Goal: Task Accomplishment & Management: Manage account settings

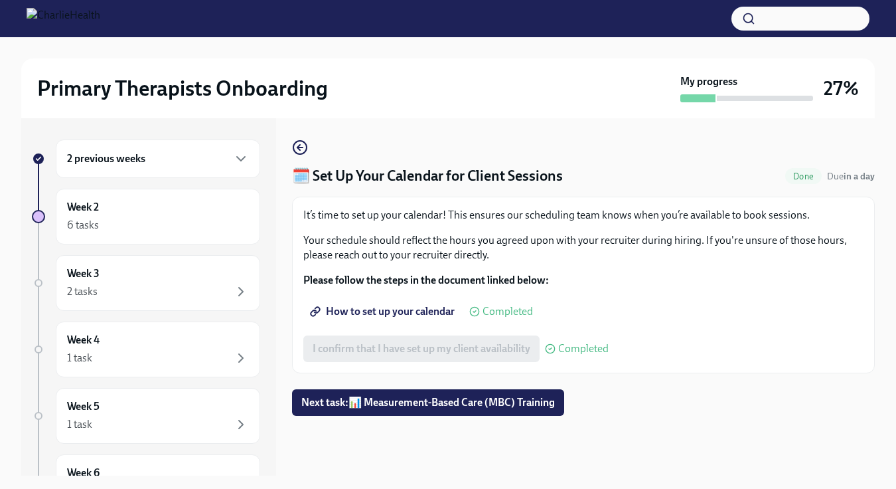
click at [194, 151] on div "2 previous weeks" at bounding box center [158, 159] width 182 height 16
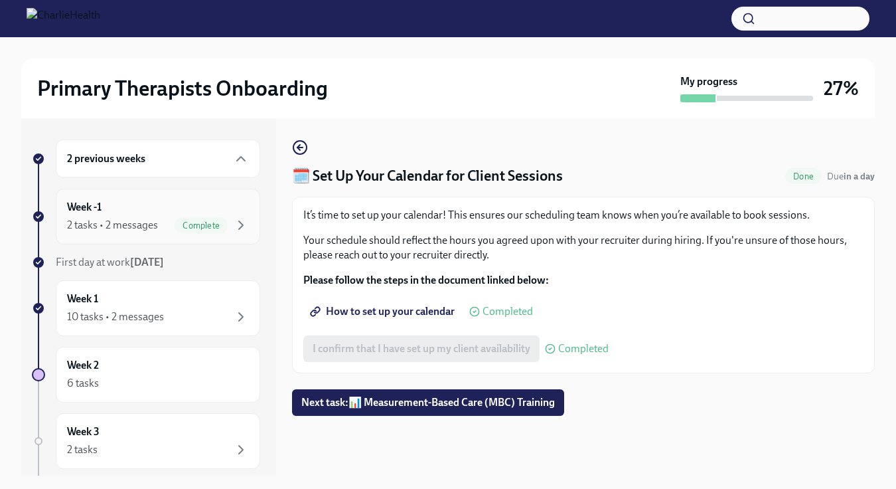
click at [170, 216] on div "Week -1 2 tasks • 2 messages Complete" at bounding box center [158, 216] width 182 height 33
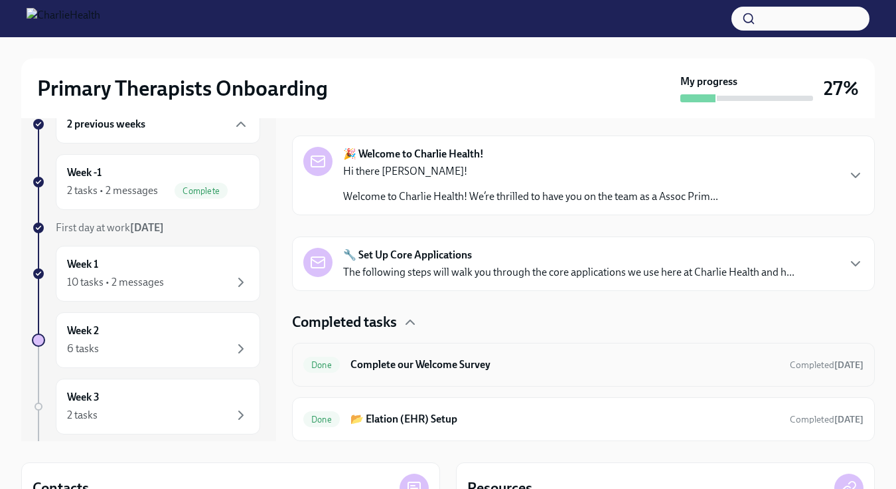
scroll to position [51, 0]
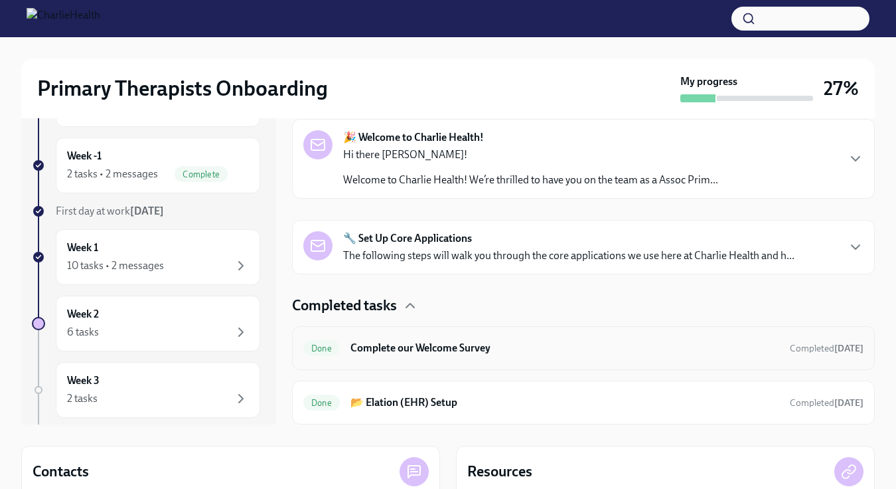
click at [498, 357] on div "Done Complete our Welcome Survey Completed [DATE]" at bounding box center [583, 347] width 560 height 21
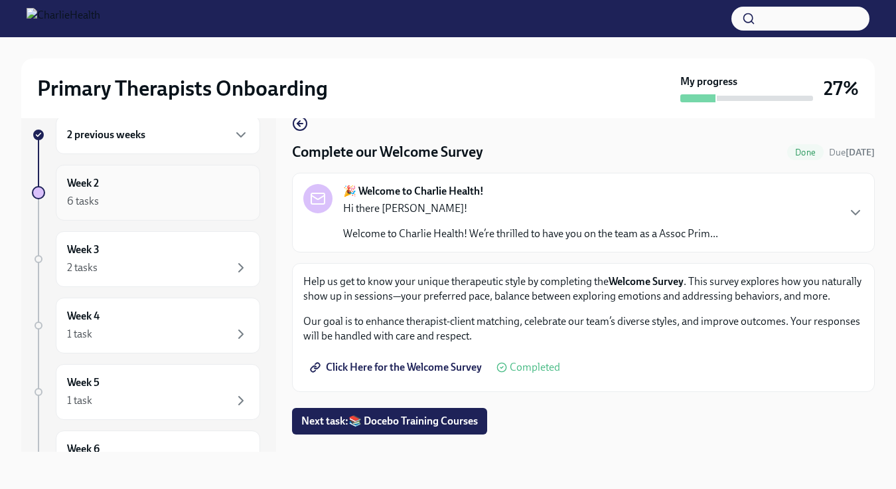
click at [217, 200] on div "6 tasks" at bounding box center [158, 201] width 182 height 16
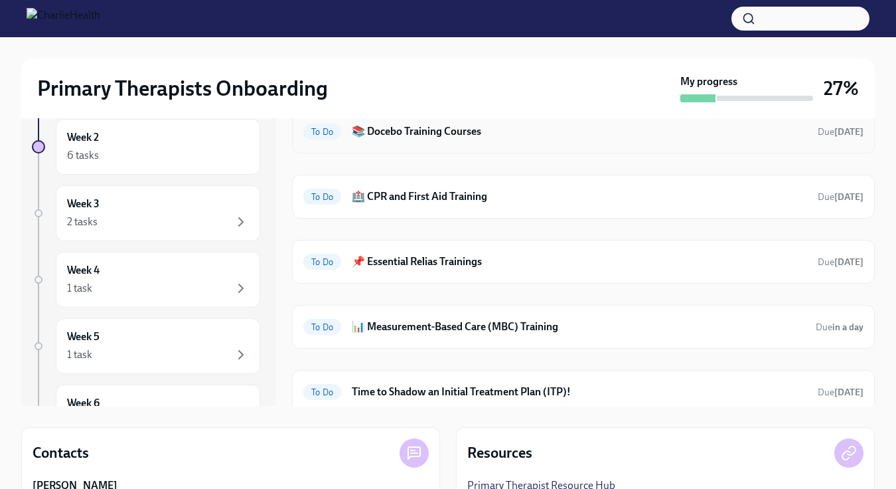
scroll to position [68, 0]
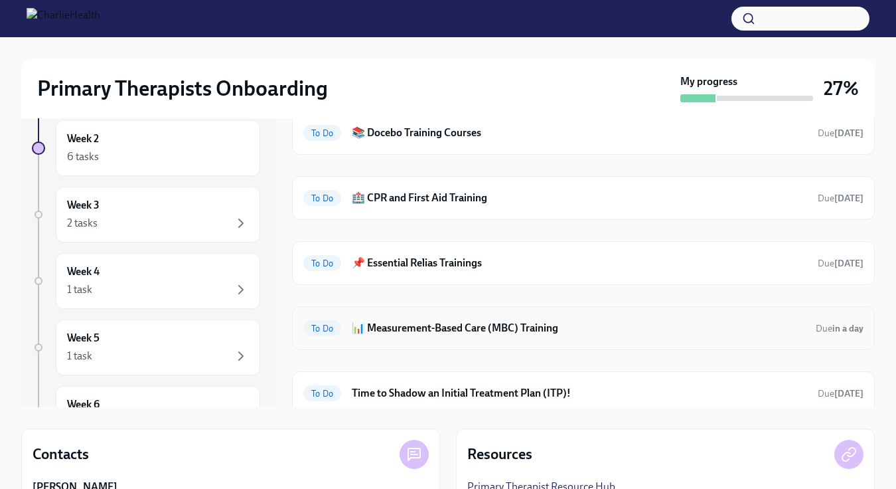
click at [508, 336] on div "To Do 📊 Measurement-Based Care (MBC) Training Due in a day" at bounding box center [583, 327] width 560 height 21
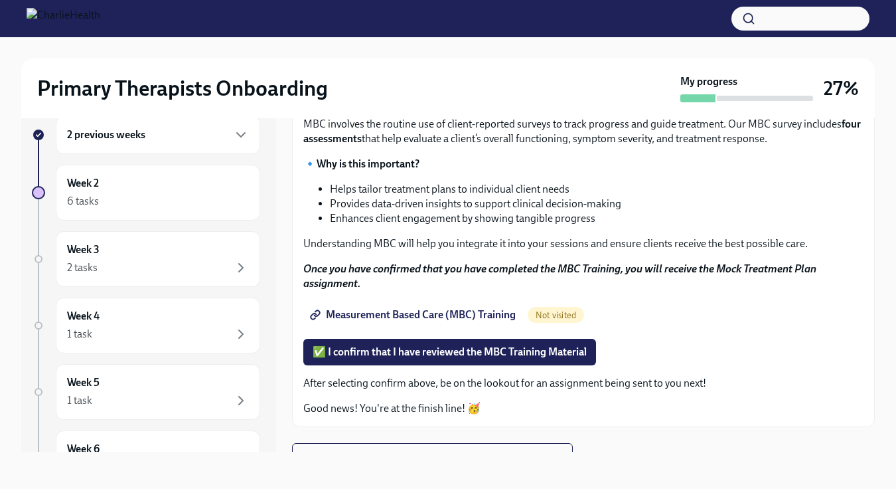
scroll to position [110, 0]
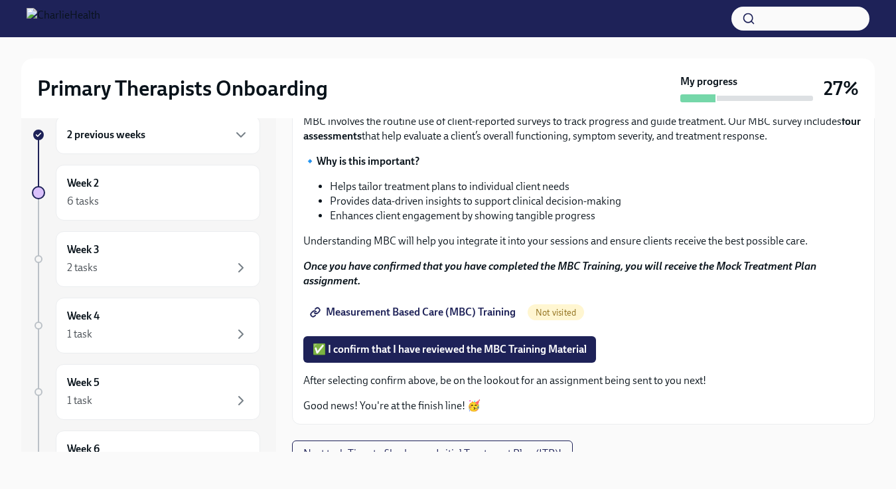
click at [490, 315] on span "Measurement Based Care (MBC) Training" at bounding box center [414, 311] width 203 height 13
